Goal: Task Accomplishment & Management: Manage account settings

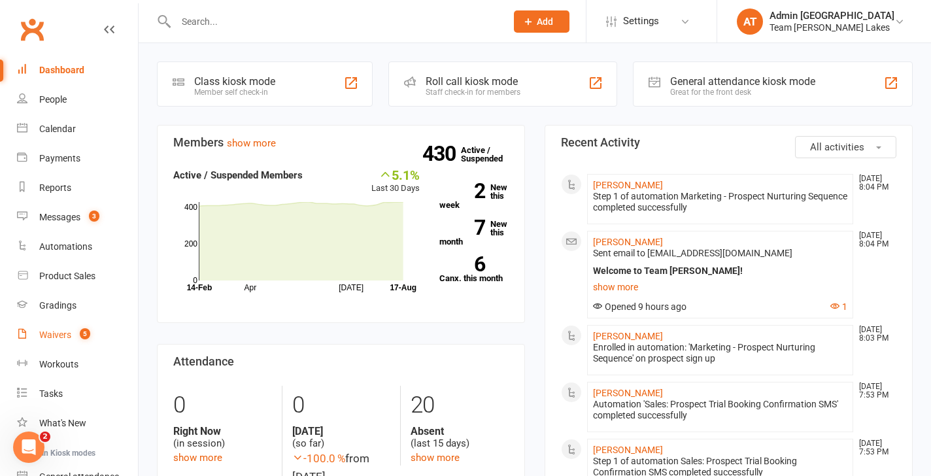
click at [60, 335] on div "Waivers" at bounding box center [55, 334] width 32 height 10
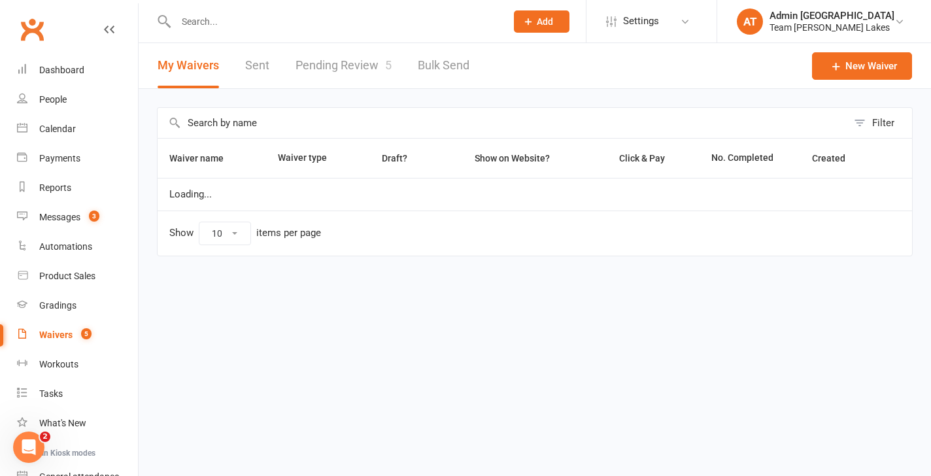
click at [359, 63] on link "Pending Review 5" at bounding box center [343, 65] width 96 height 45
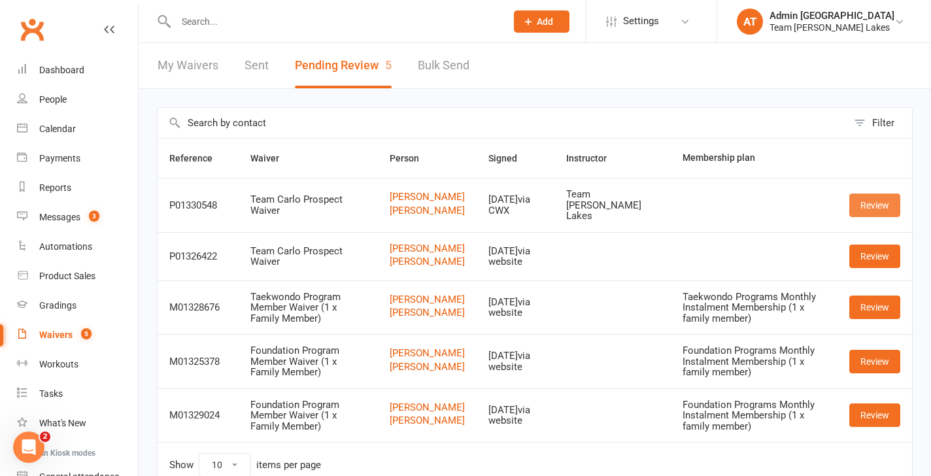
click at [865, 208] on link "Review" at bounding box center [874, 205] width 51 height 24
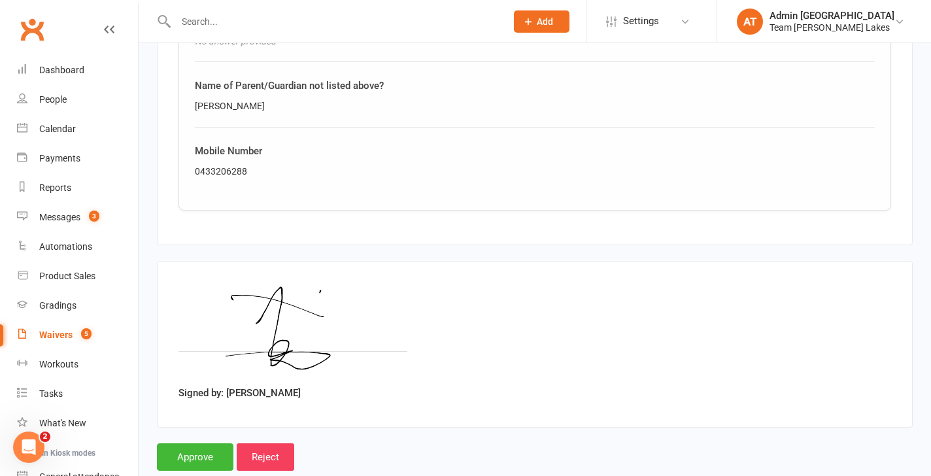
scroll to position [1910, 0]
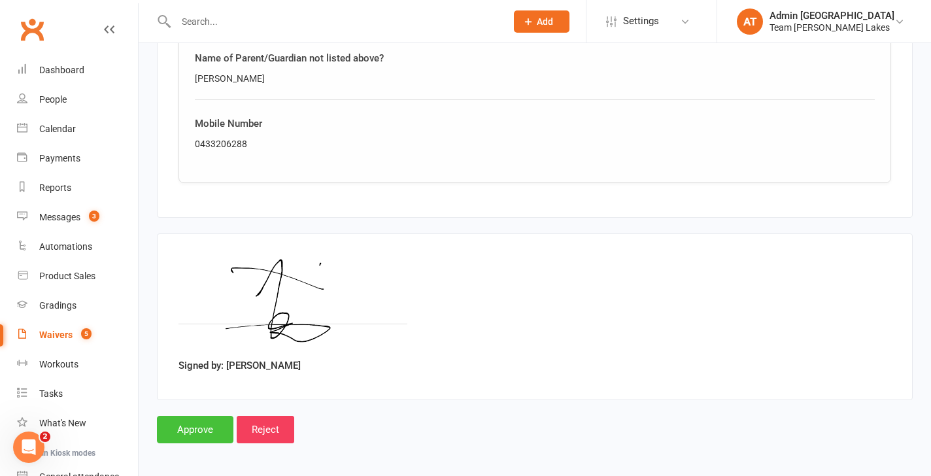
click at [184, 425] on input "Approve" at bounding box center [195, 429] width 76 height 27
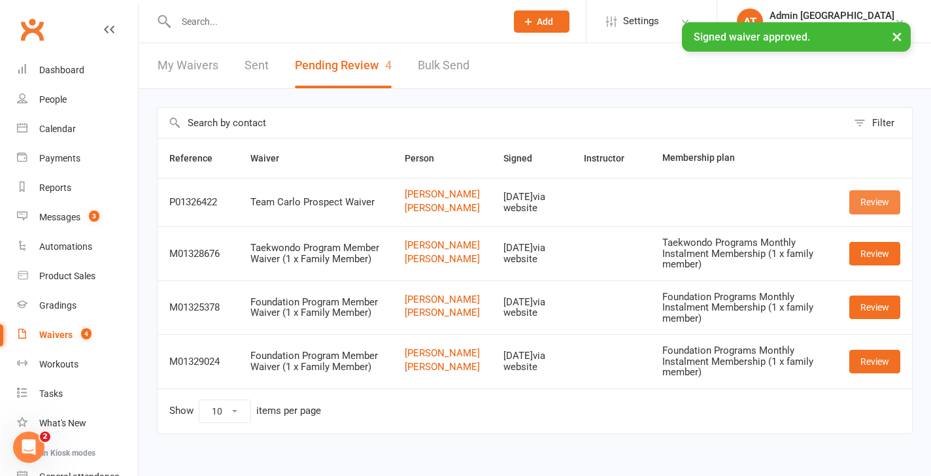
click at [869, 209] on link "Review" at bounding box center [874, 202] width 51 height 24
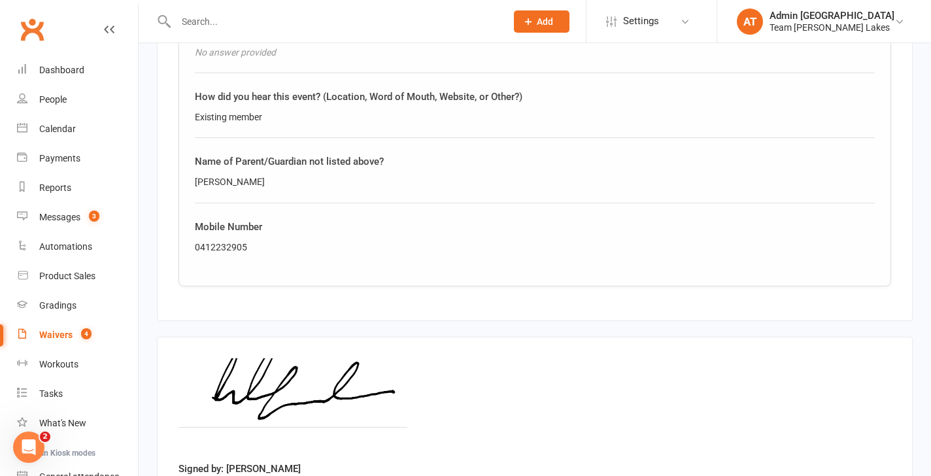
scroll to position [1910, 0]
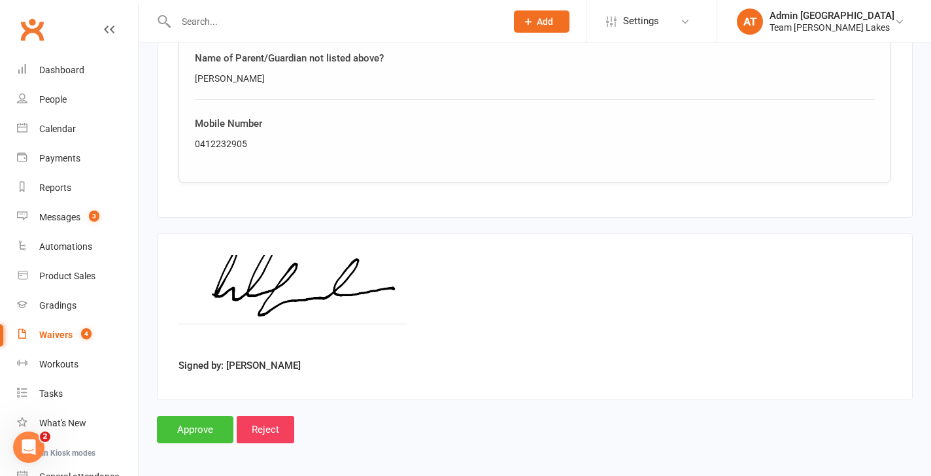
click at [186, 429] on input "Approve" at bounding box center [195, 429] width 76 height 27
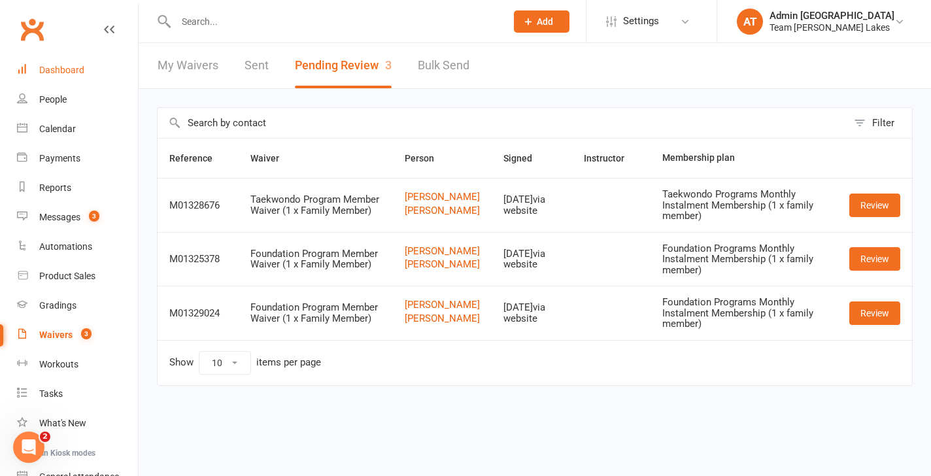
click at [69, 69] on div "Dashboard" at bounding box center [61, 70] width 45 height 10
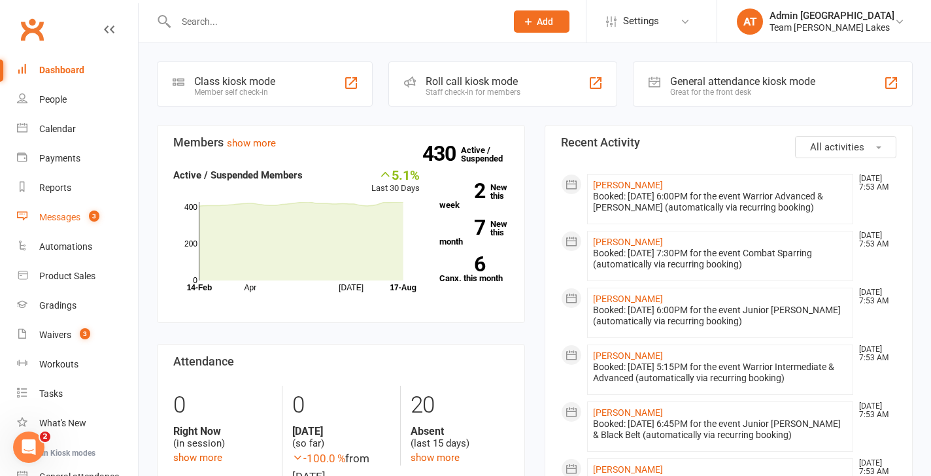
click at [65, 215] on div "Messages" at bounding box center [59, 217] width 41 height 10
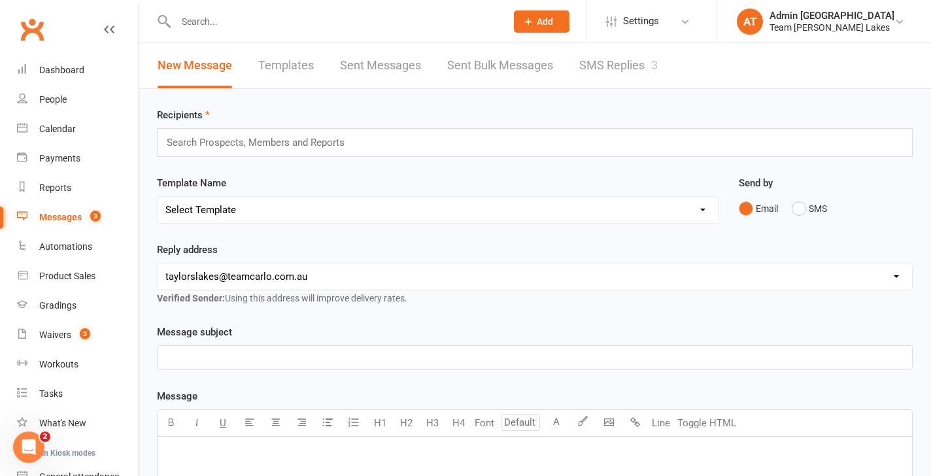
click at [623, 61] on link "SMS Replies 3" at bounding box center [618, 65] width 78 height 45
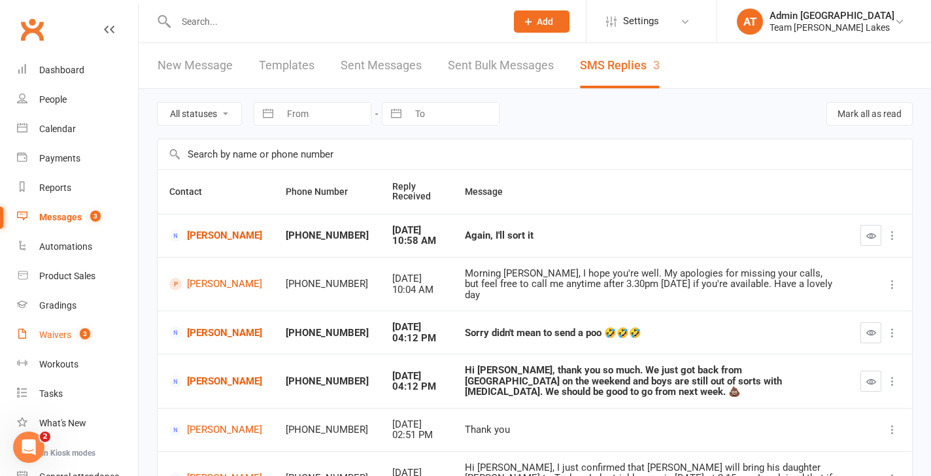
click at [59, 329] on div "Waivers" at bounding box center [55, 334] width 32 height 10
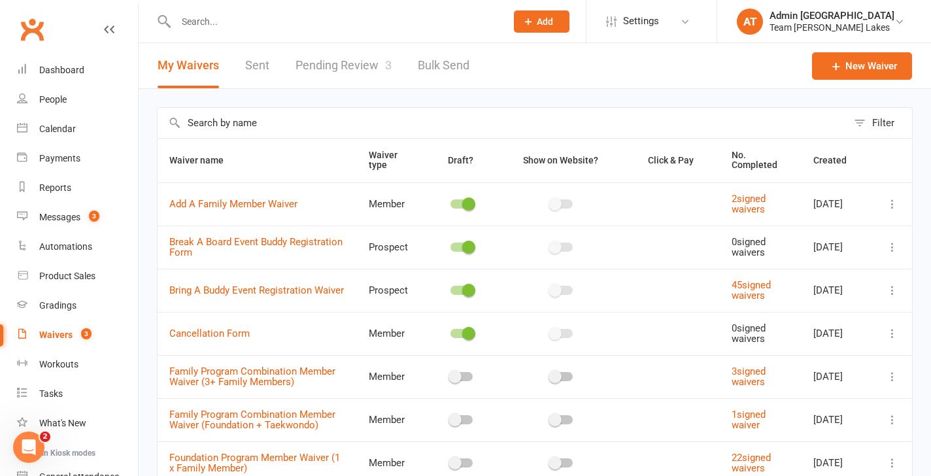
click at [342, 62] on link "Pending Review 3" at bounding box center [343, 65] width 96 height 45
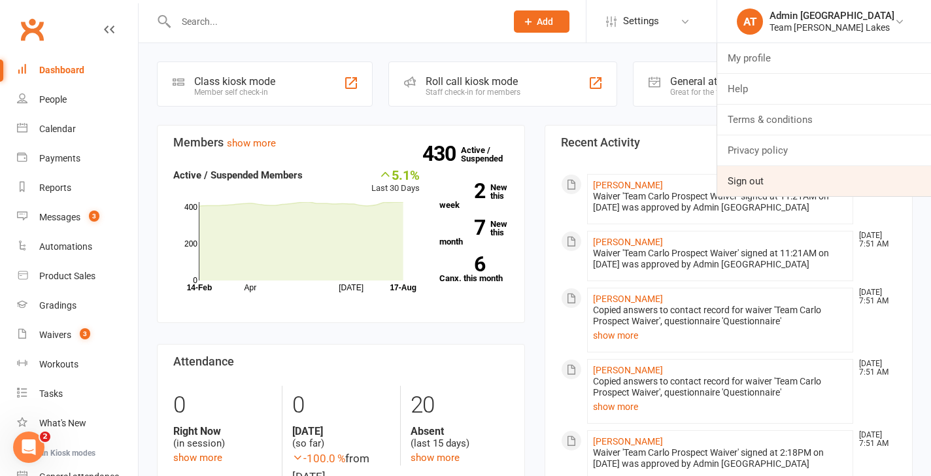
click at [799, 176] on link "Sign out" at bounding box center [824, 181] width 214 height 30
